Goal: Information Seeking & Learning: Get advice/opinions

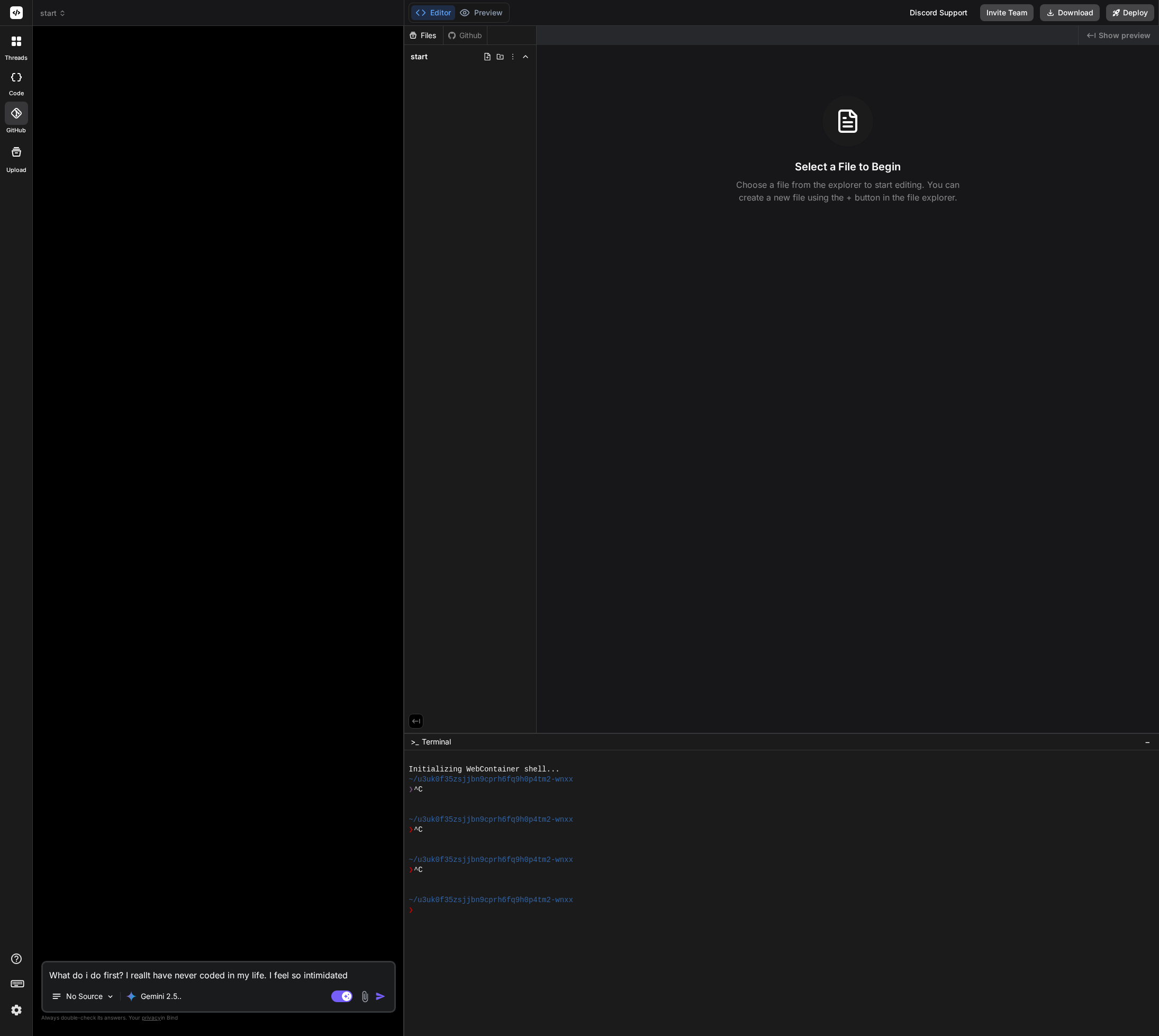
click at [16, 1008] on img at bounding box center [16, 1010] width 18 height 18
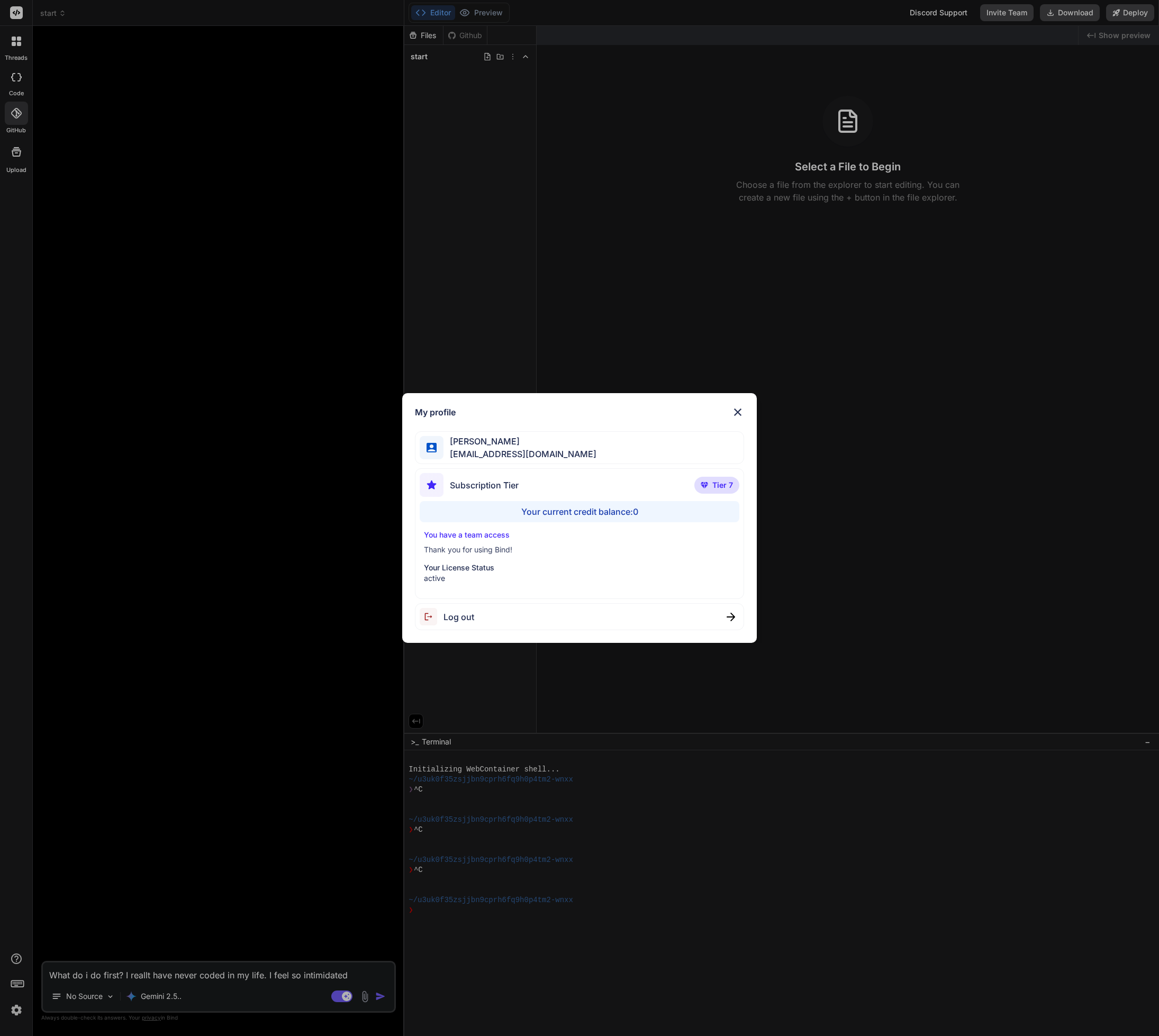
click at [578, 513] on div "Your current credit balance: 0" at bounding box center [580, 512] width 319 height 21
click at [738, 415] on img at bounding box center [737, 412] width 12 height 12
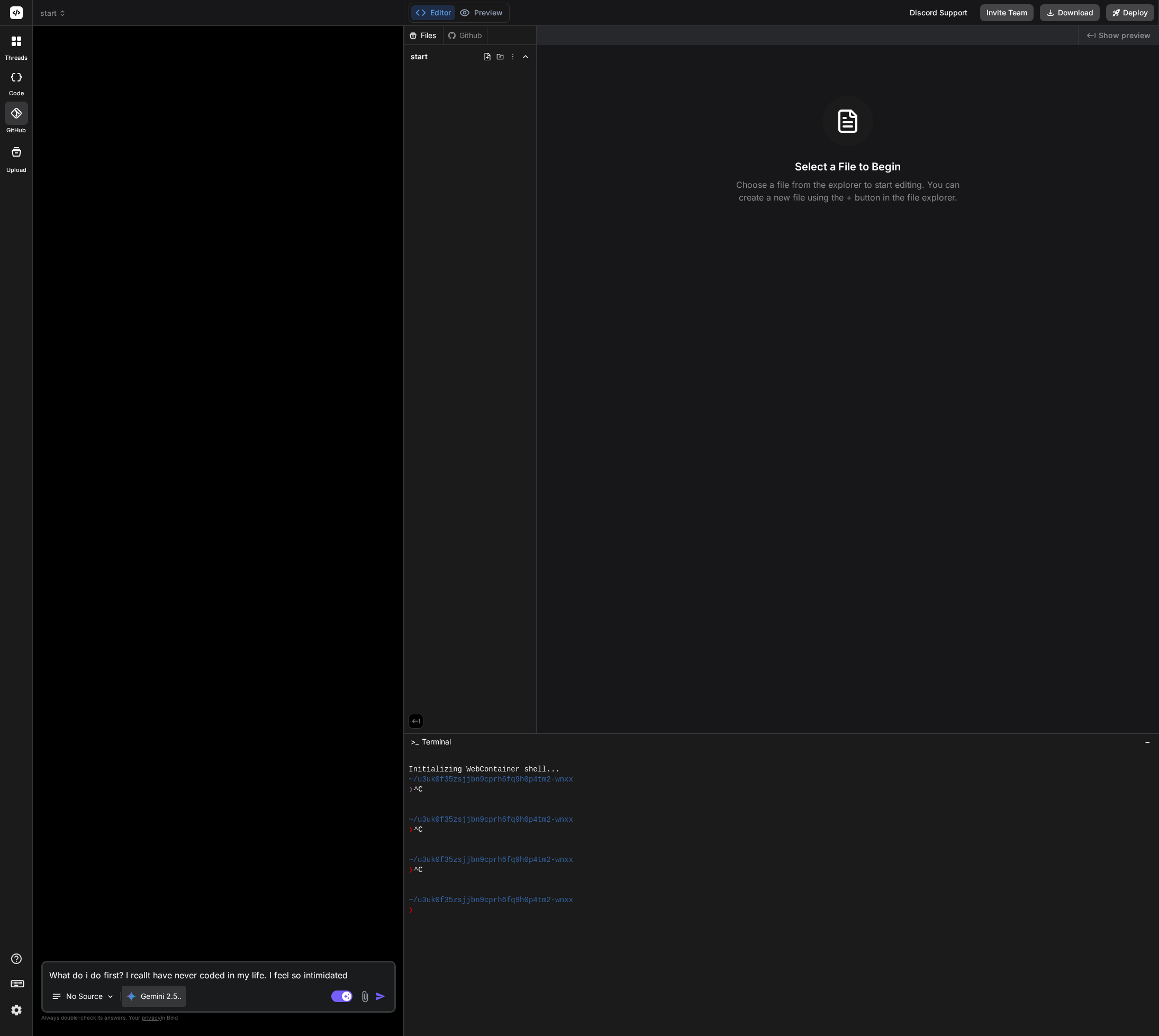
click at [159, 1003] on div "Gemini 2.5.." at bounding box center [153, 996] width 64 height 21
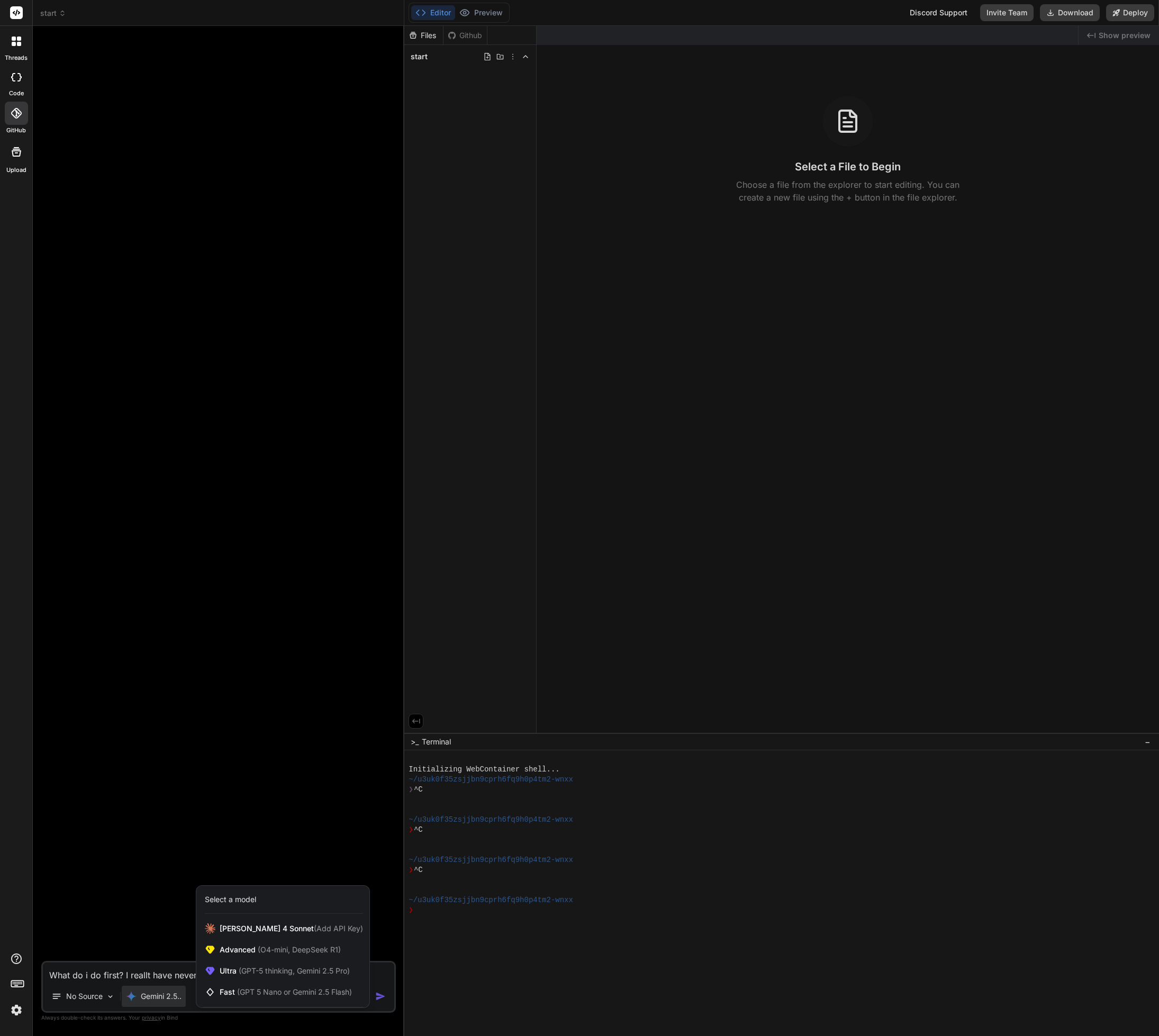
click at [258, 798] on div at bounding box center [580, 518] width 1159 height 1036
type textarea "x"
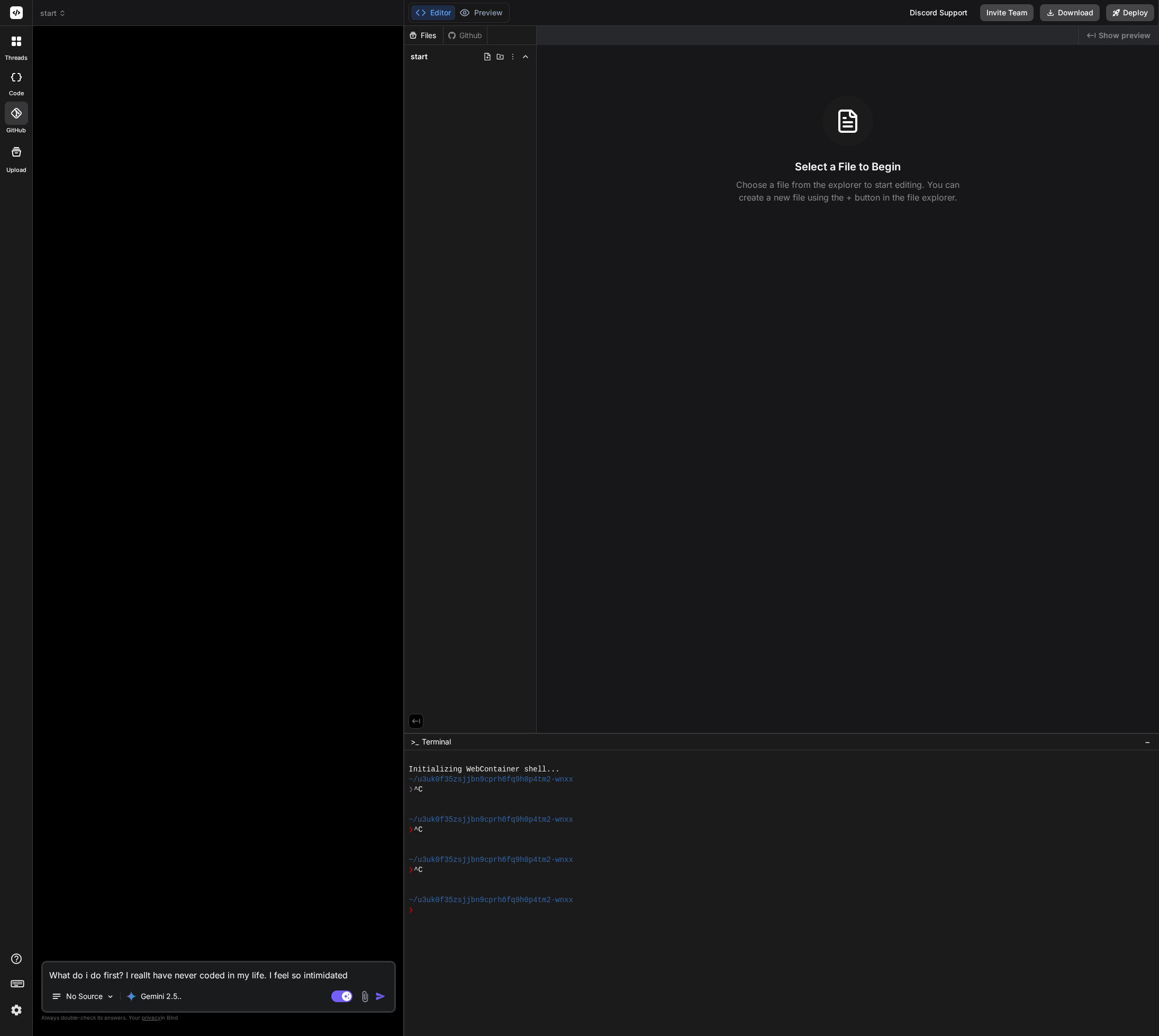
click at [171, 521] on div at bounding box center [219, 498] width 352 height 927
click at [208, 979] on textarea "What do i do first? I reallt have never coded in my life. I feel so intimidated" at bounding box center [219, 972] width 352 height 19
click at [382, 1000] on img "button" at bounding box center [380, 996] width 11 height 11
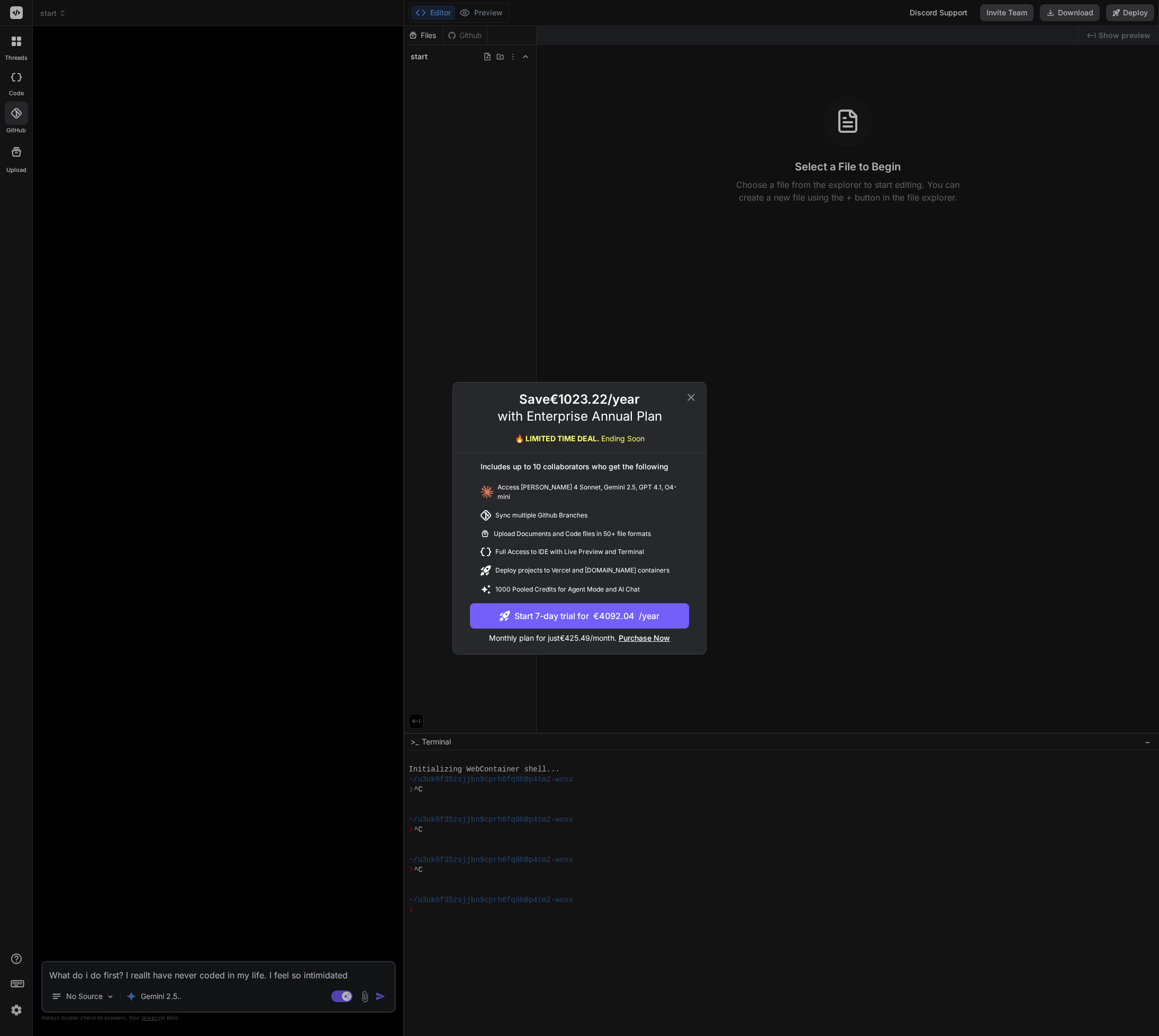
click at [695, 401] on icon at bounding box center [691, 398] width 12 height 12
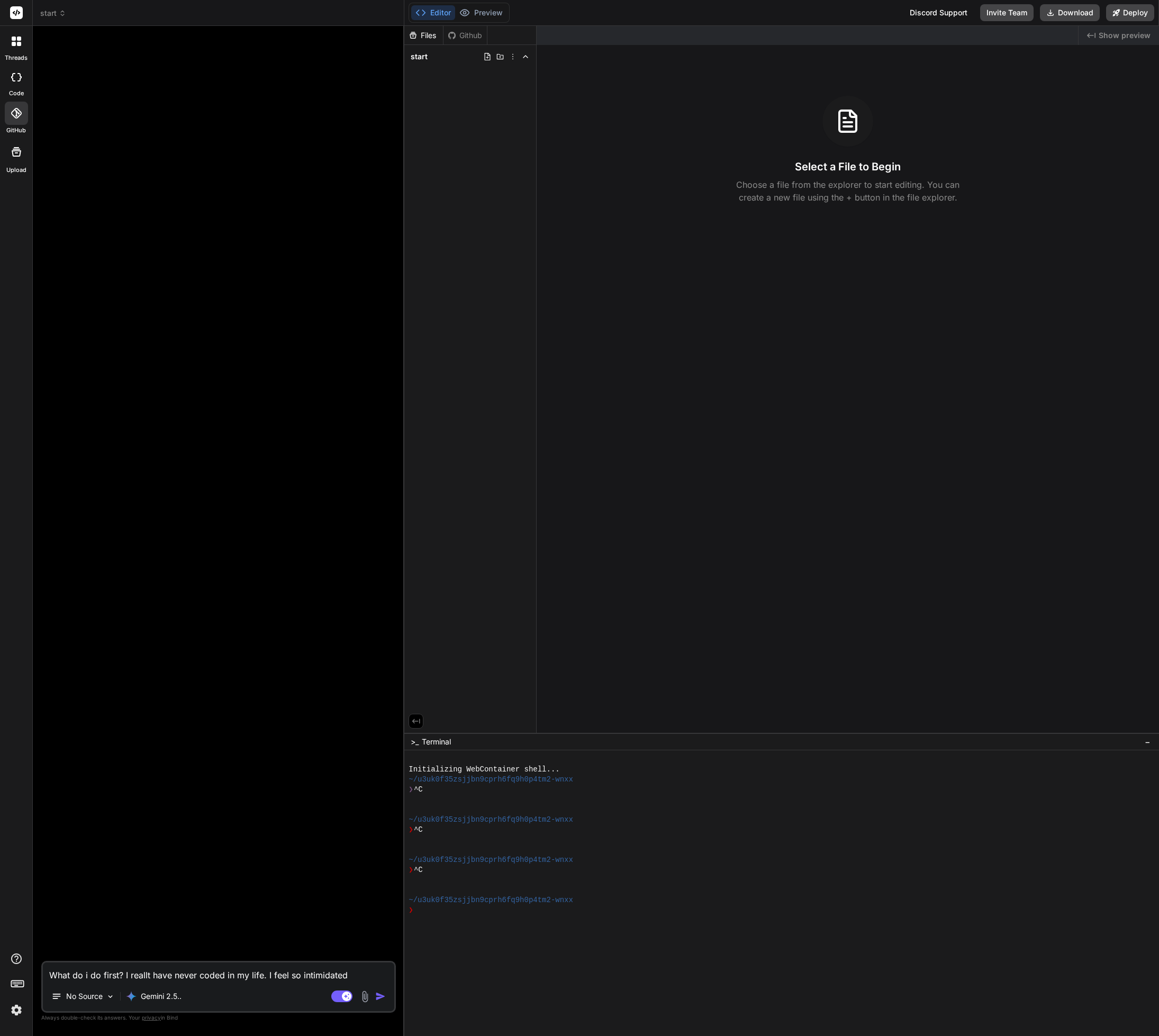
click at [159, 973] on textarea "What do i do first? I reallt have never coded in my life. I feel so intimidated" at bounding box center [219, 972] width 352 height 19
click at [159, 971] on textarea "What do i do first? I reallt have never coded in my life. I feel so intimidated" at bounding box center [219, 972] width 352 height 19
type textarea "x"
drag, startPoint x: 945, startPoint y: 0, endPoint x: 327, endPoint y: 238, distance: 662.2
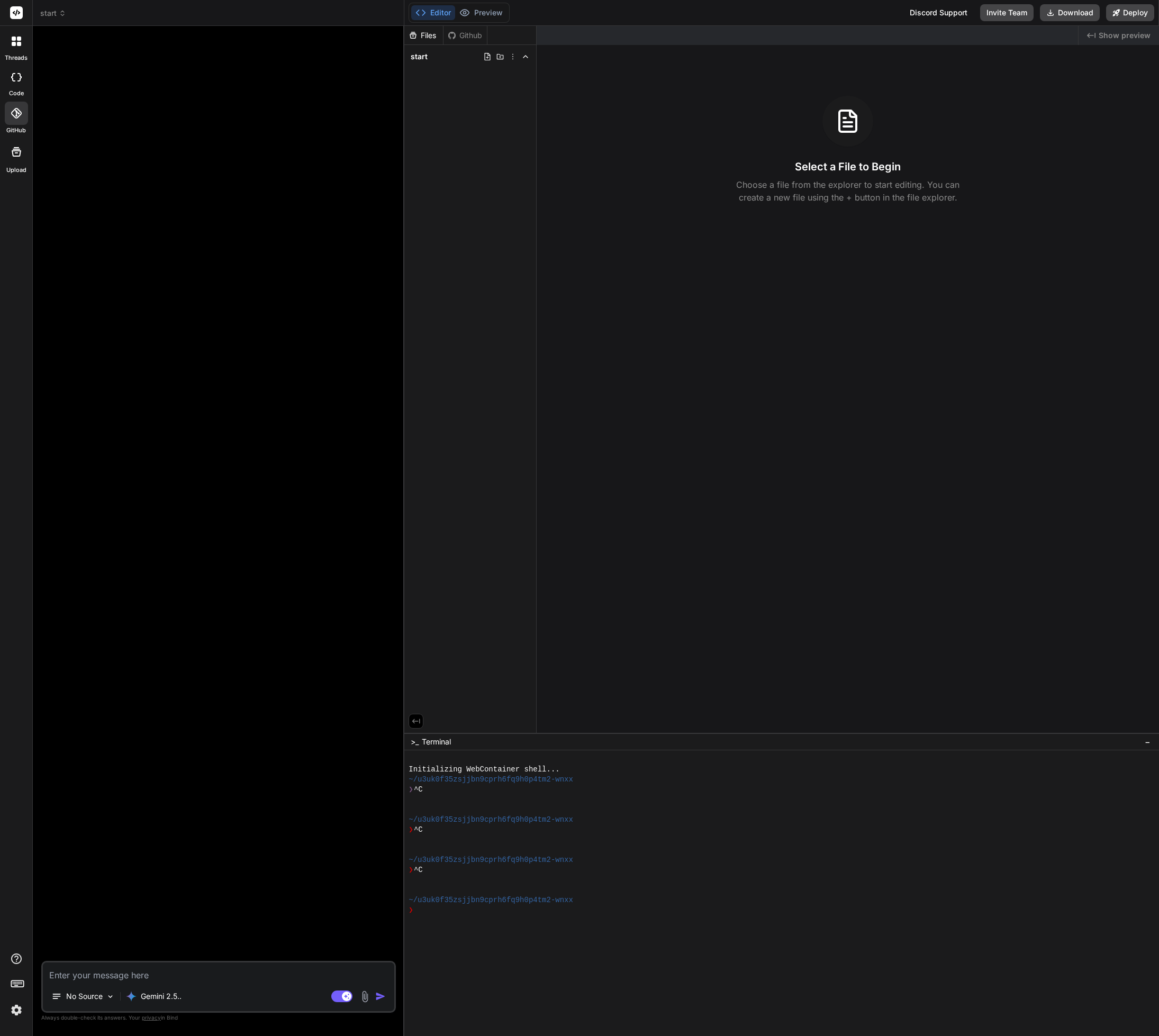
click at [327, 238] on div at bounding box center [219, 498] width 352 height 927
